Goal: Check status: Check status

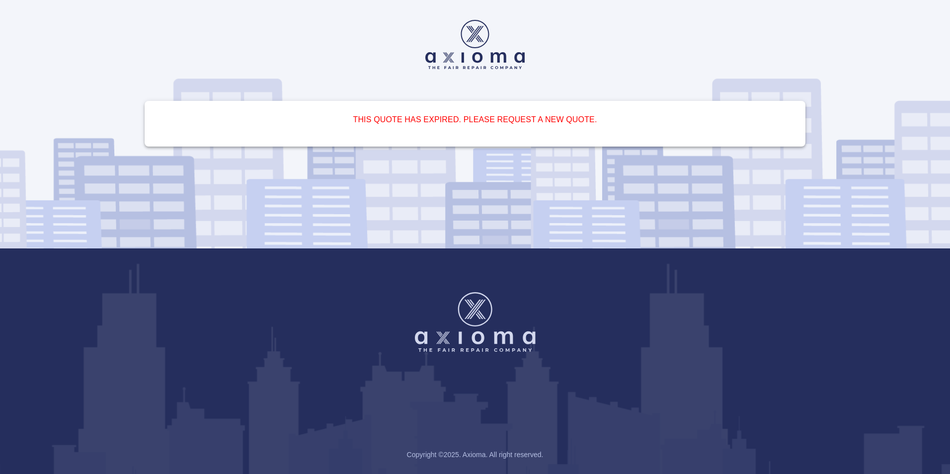
click at [481, 335] on img at bounding box center [475, 322] width 121 height 60
click at [464, 58] on img at bounding box center [474, 44] width 99 height 49
click at [553, 119] on h6 "This quote has expired. Please request a new quote." at bounding box center [474, 120] width 637 height 14
click at [455, 34] on img at bounding box center [474, 44] width 99 height 49
